Goal: Transaction & Acquisition: Purchase product/service

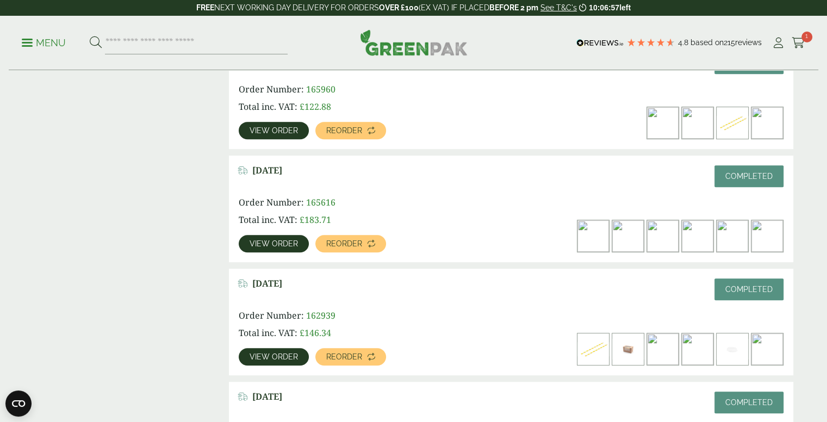
scroll to position [652, 0]
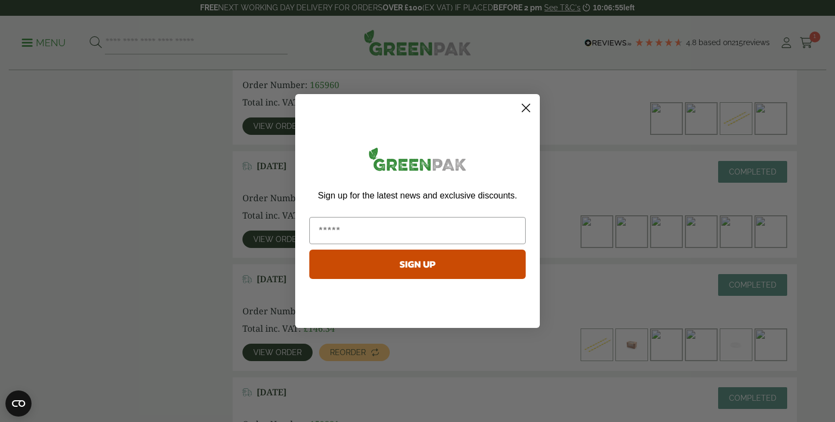
click at [528, 108] on circle "Close dialog" at bounding box center [526, 108] width 18 height 18
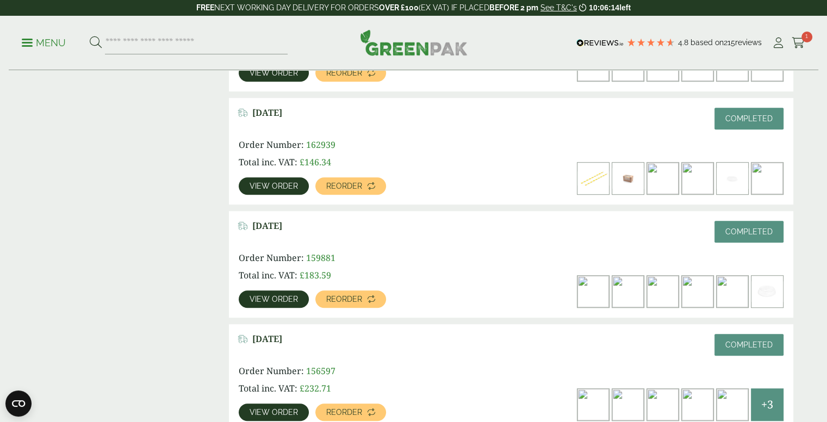
scroll to position [815, 0]
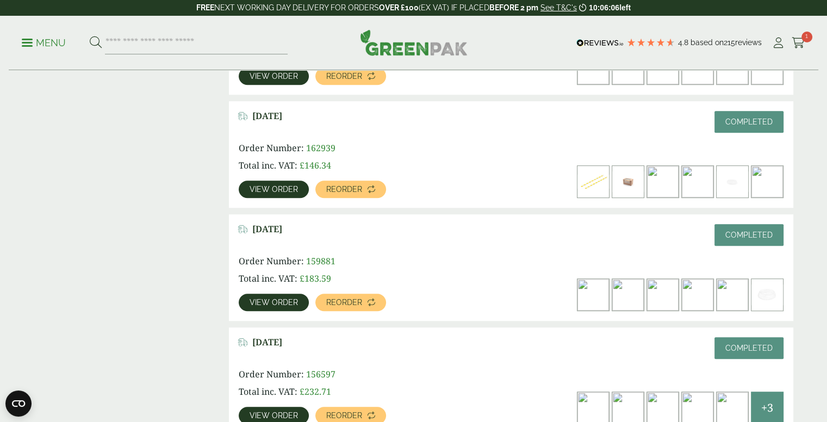
click at [273, 303] on span "View order" at bounding box center [273, 302] width 48 height 8
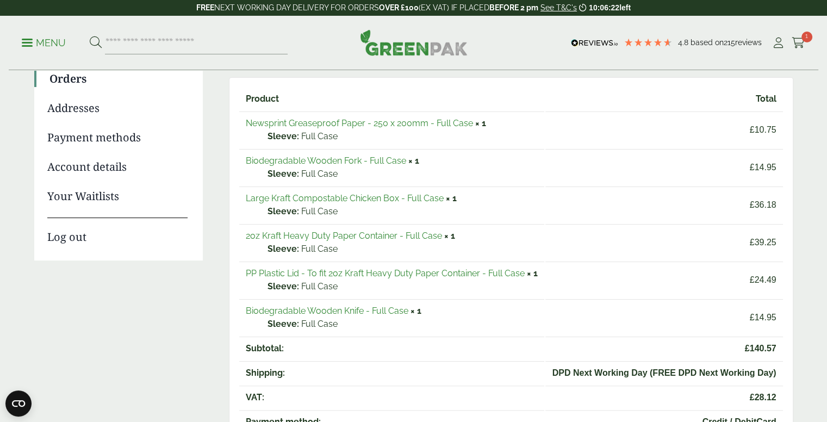
scroll to position [163, 0]
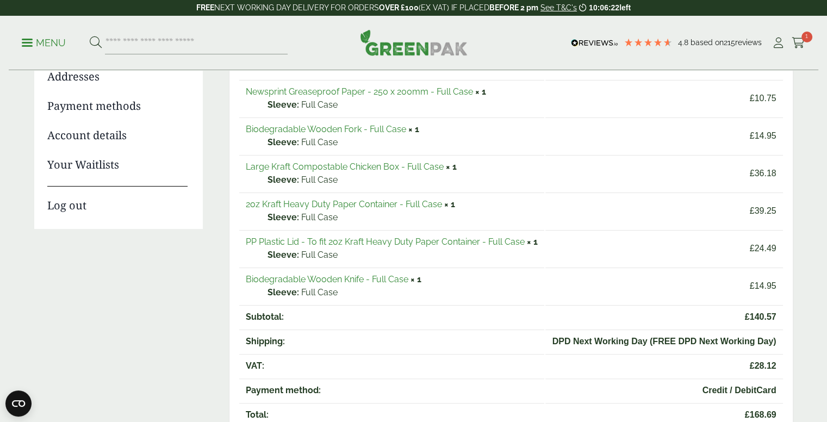
click at [408, 164] on link "Large Kraft Compostable Chicken Box - Full Case" at bounding box center [345, 166] width 198 height 10
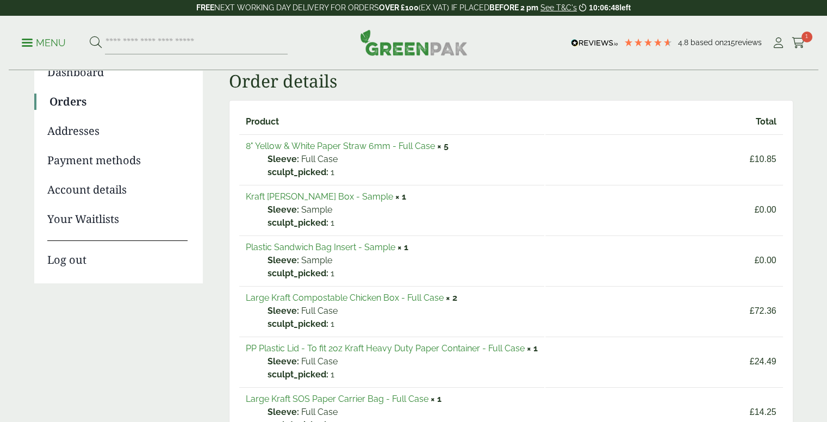
scroll to position [109, 0]
click at [381, 144] on link "8" Yellow & White Paper Straw 6mm - Full Case" at bounding box center [340, 146] width 189 height 10
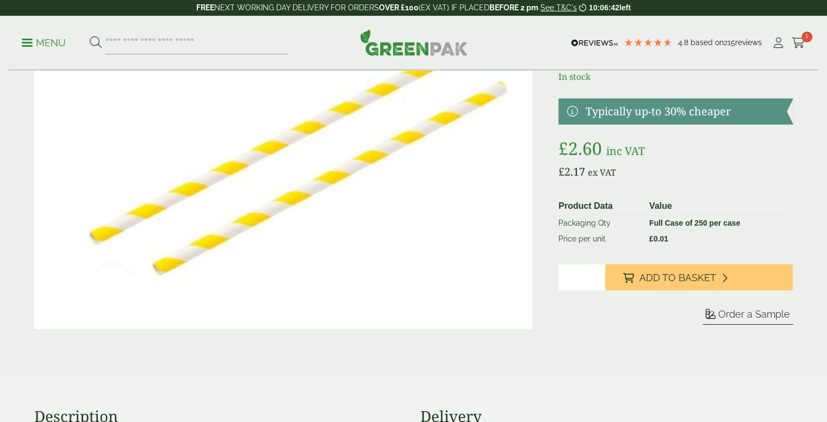
drag, startPoint x: 570, startPoint y: 284, endPoint x: 546, endPoint y: 281, distance: 24.1
click at [546, 283] on div "8" Yellow & White Paper Straw 6mm Product Code 2920057 In stock £" at bounding box center [414, 174] width 772 height 354
type input "*"
click at [691, 262] on div "Product Data Value Packaging Qty Full Case of 250 per case Price per unit £ 0.0…" at bounding box center [675, 273] width 234 height 153
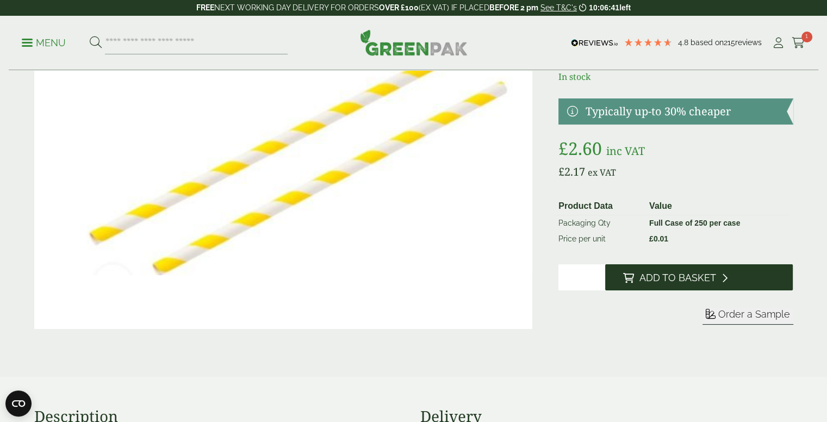
click at [689, 271] on button "Add to Basket" at bounding box center [698, 277] width 187 height 26
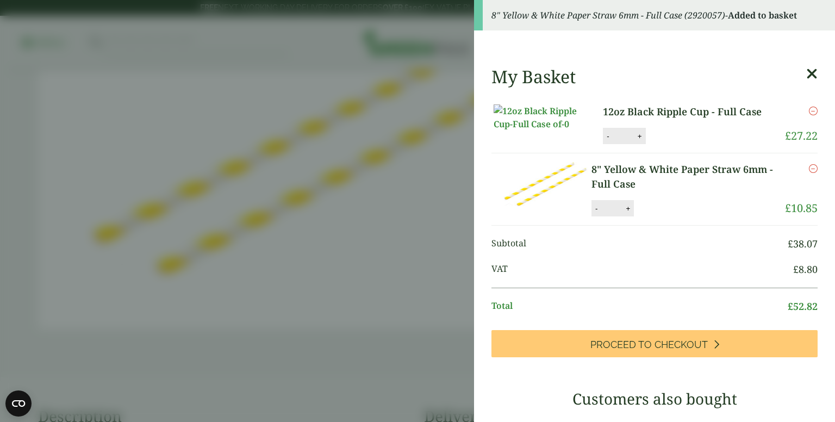
drag, startPoint x: 793, startPoint y: 77, endPoint x: 798, endPoint y: 73, distance: 5.8
click at [806, 77] on icon at bounding box center [811, 73] width 11 height 15
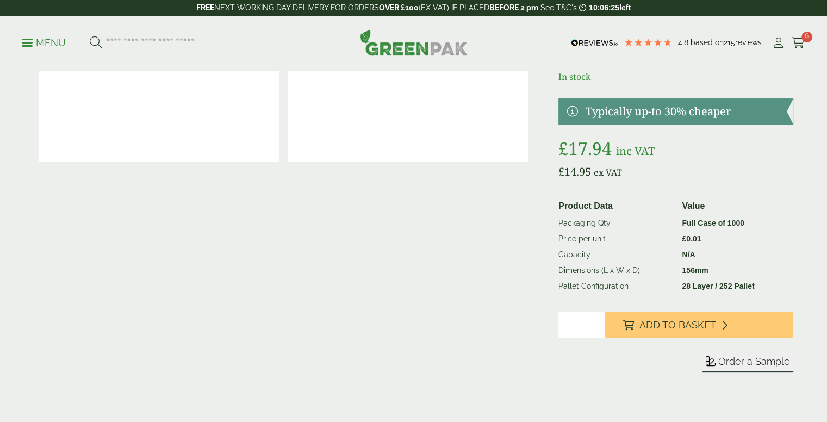
drag, startPoint x: 667, startPoint y: 323, endPoint x: 497, endPoint y: 3, distance: 363.2
click at [667, 323] on span "Add to Basket" at bounding box center [677, 325] width 77 height 12
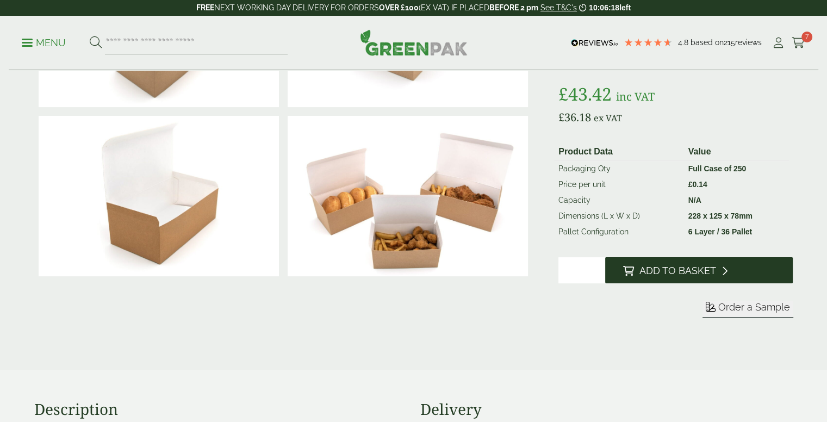
scroll to position [163, 0]
click at [651, 274] on span "Add to Basket" at bounding box center [677, 271] width 77 height 12
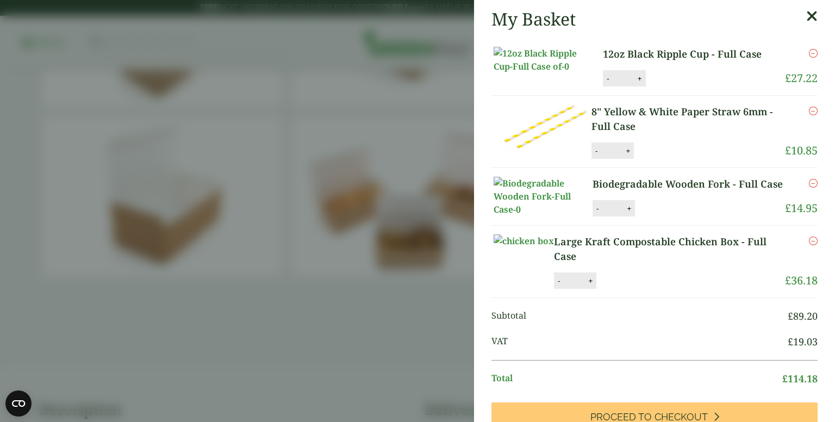
click at [258, 87] on aside "My Basket 12oz Black Ripple Cup - Full Case 12oz Black Ripple Cup - Full Case q…" at bounding box center [417, 211] width 835 height 422
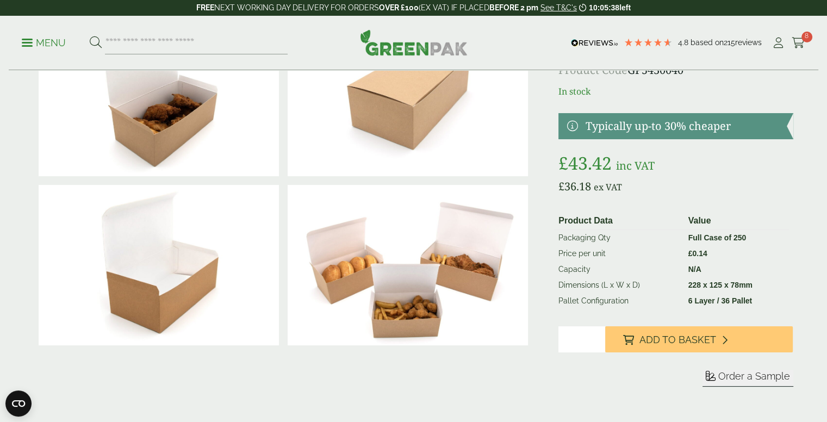
scroll to position [0, 0]
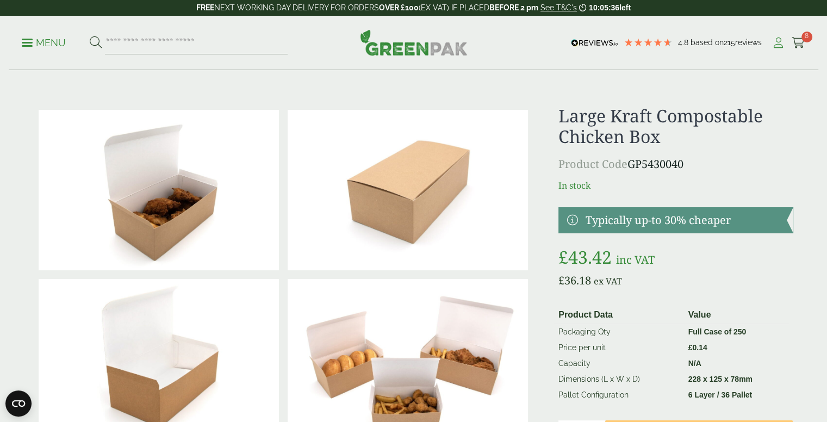
click at [779, 43] on icon at bounding box center [778, 42] width 14 height 11
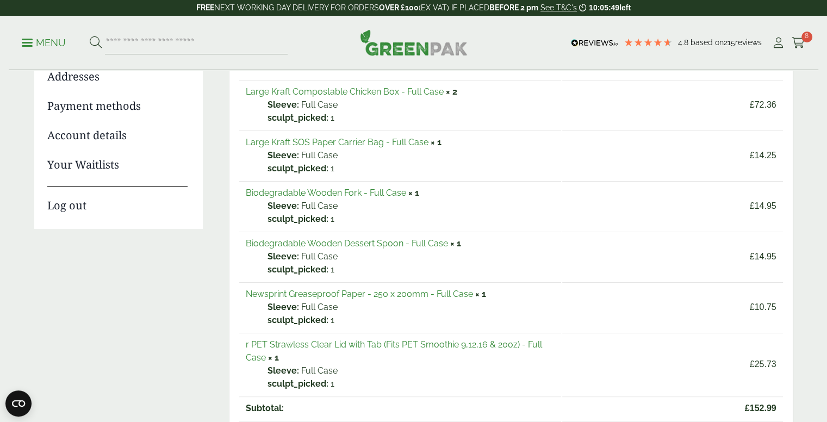
scroll to position [163, 0]
click at [387, 140] on link "Large Kraft SOS Paper Carrier Bag - Full Case" at bounding box center [337, 142] width 183 height 10
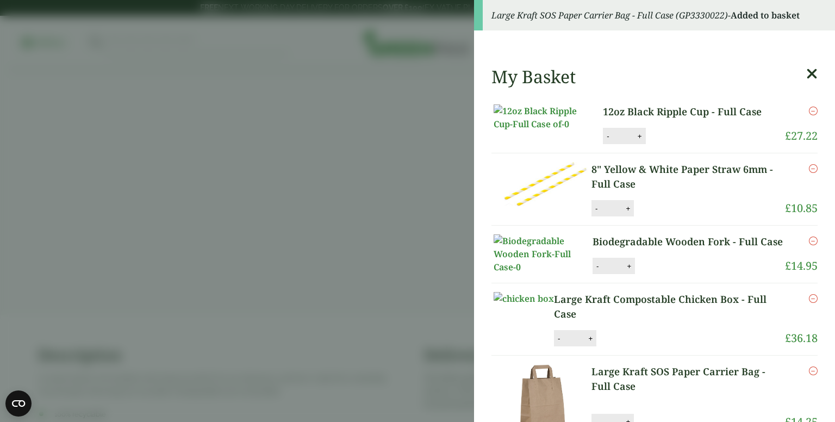
click at [399, 159] on aside "Large Kraft SOS Paper Carrier Bag - Full Case (GP3330022) - Added to basket My …" at bounding box center [417, 211] width 835 height 422
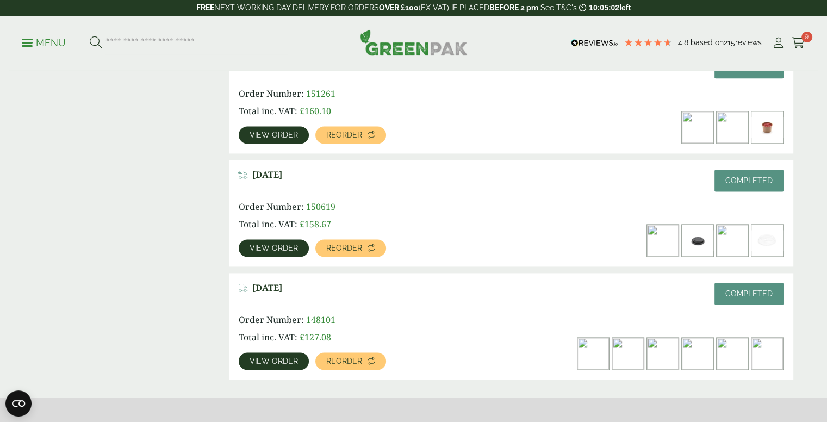
scroll to position [1413, 0]
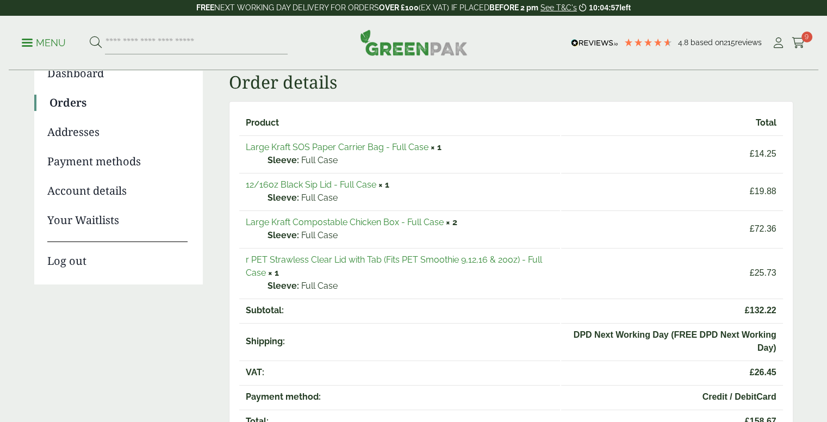
scroll to position [109, 0]
click at [333, 184] on link "12/16oz Black Sip Lid - Full Case" at bounding box center [311, 183] width 130 height 10
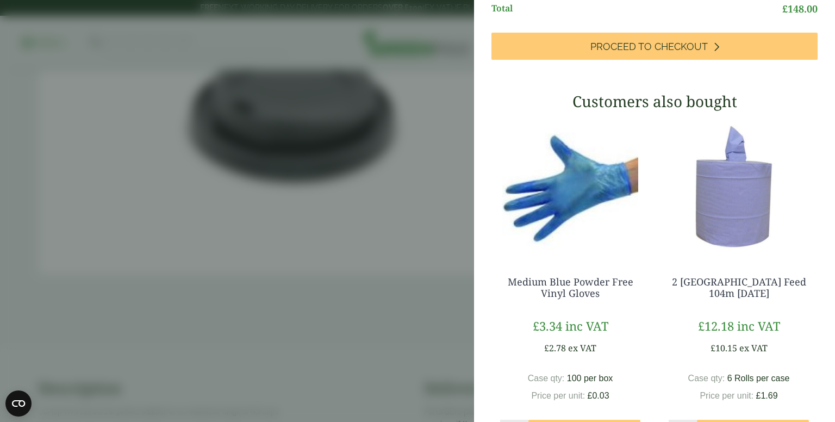
scroll to position [543, 0]
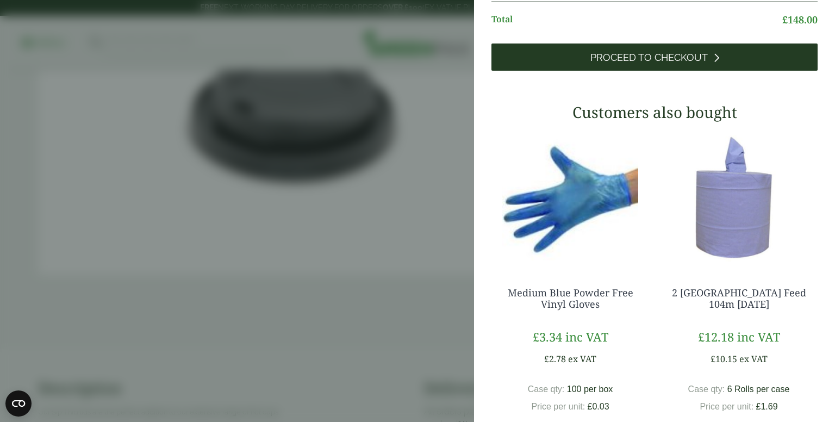
click at [633, 64] on span "Proceed to Checkout" at bounding box center [648, 58] width 117 height 12
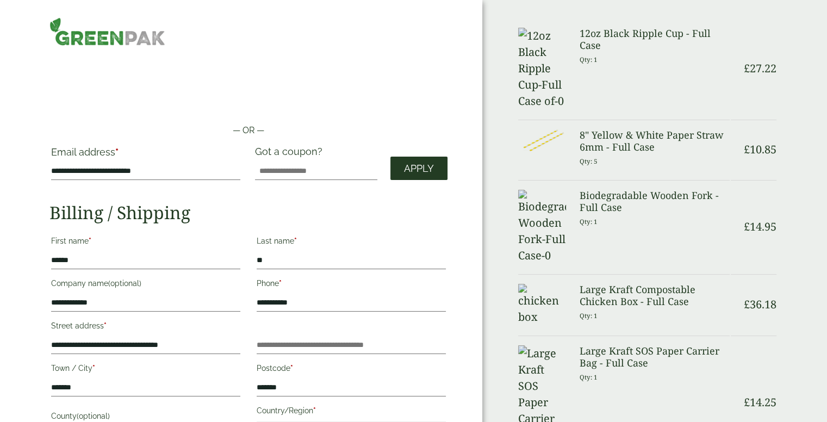
click at [425, 166] on span "Apply" at bounding box center [419, 168] width 30 height 12
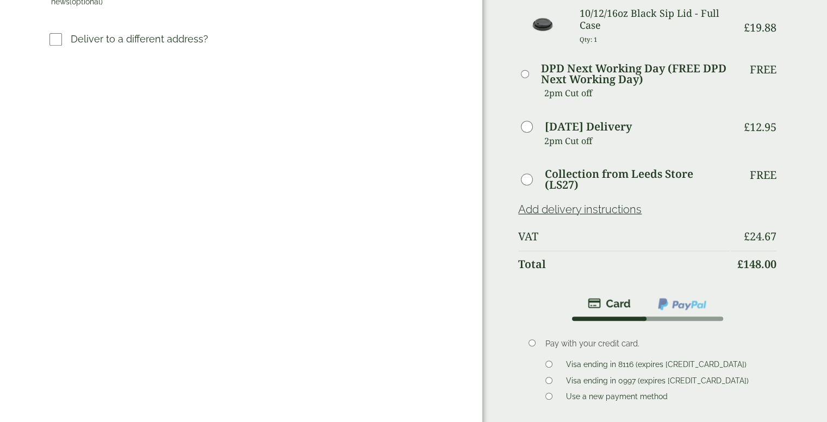
scroll to position [543, 0]
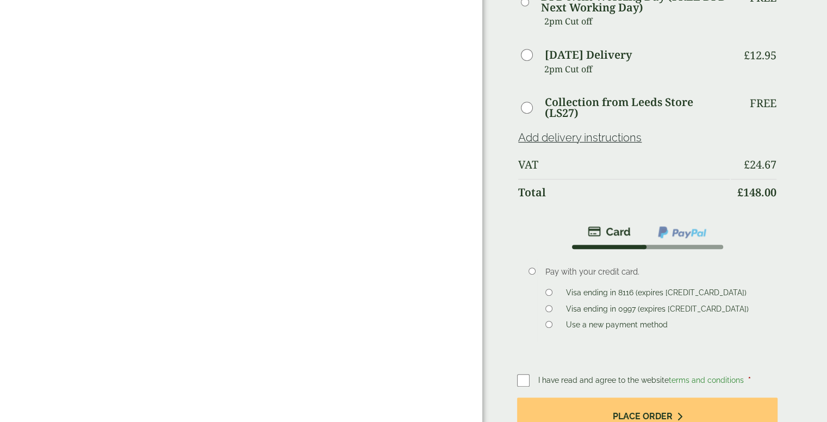
click at [527, 372] on label at bounding box center [527, 379] width 21 height 15
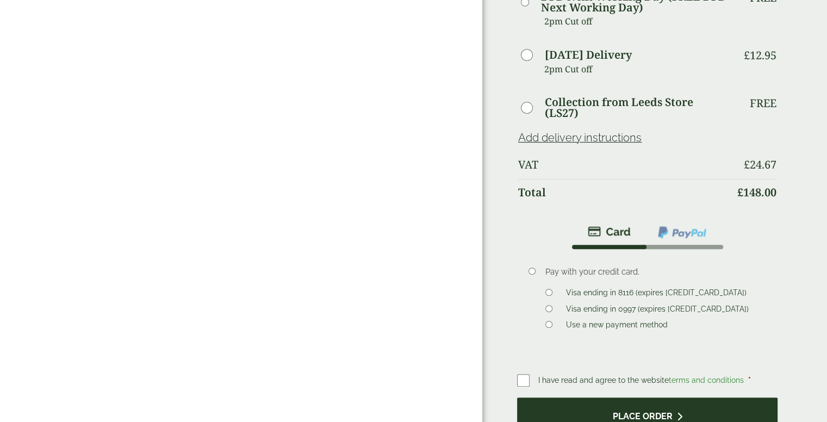
click at [585, 397] on button "Place order" at bounding box center [647, 414] width 260 height 35
